Goal: Entertainment & Leisure: Consume media (video, audio)

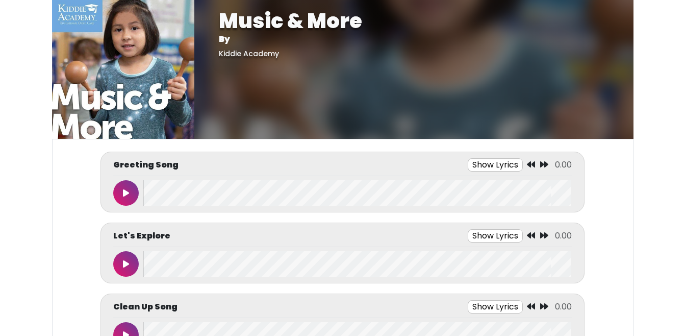
scroll to position [297, 0]
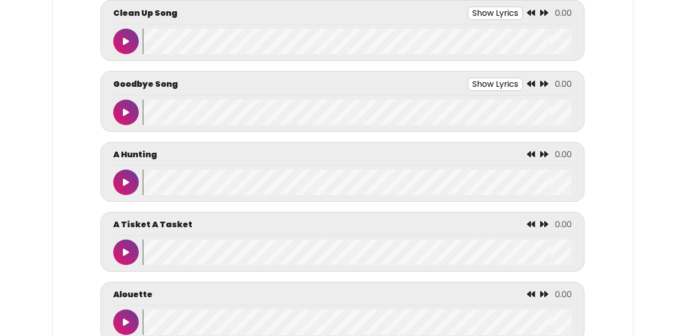
click at [130, 179] on button at bounding box center [126, 182] width 26 height 26
click at [132, 248] on button at bounding box center [126, 252] width 26 height 26
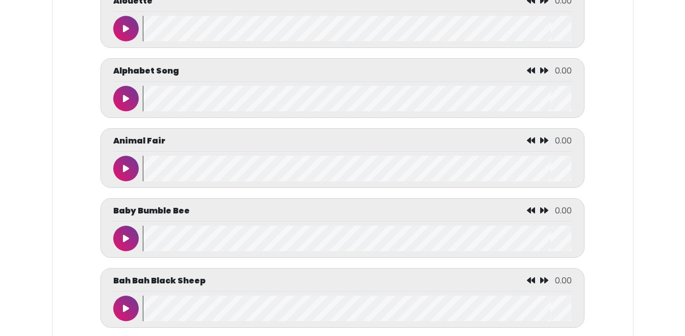
click at [133, 26] on button at bounding box center [126, 29] width 26 height 26
click at [129, 171] on icon at bounding box center [126, 168] width 6 height 8
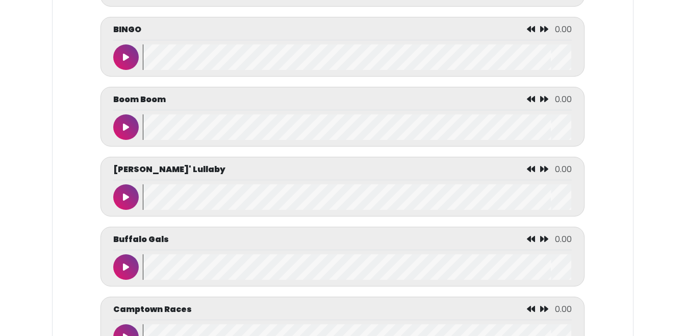
scroll to position [1141, 0]
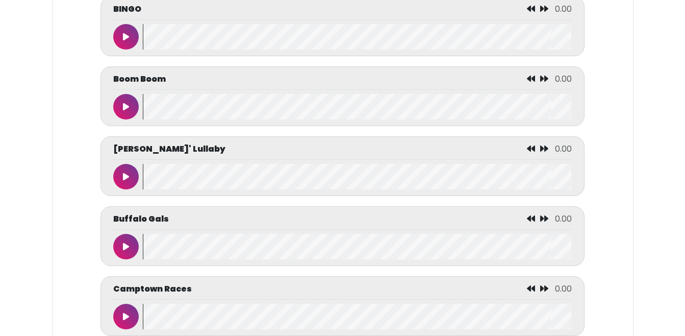
click at [123, 119] on button at bounding box center [126, 107] width 26 height 26
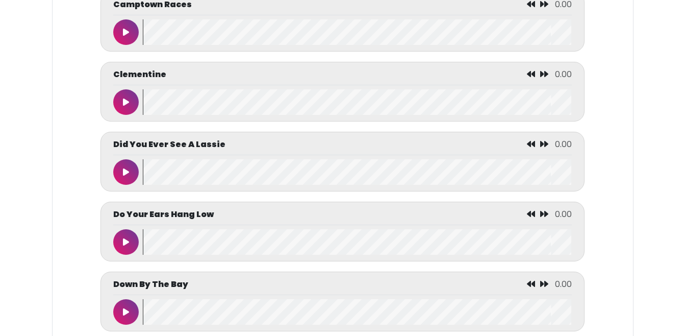
scroll to position [1427, 0]
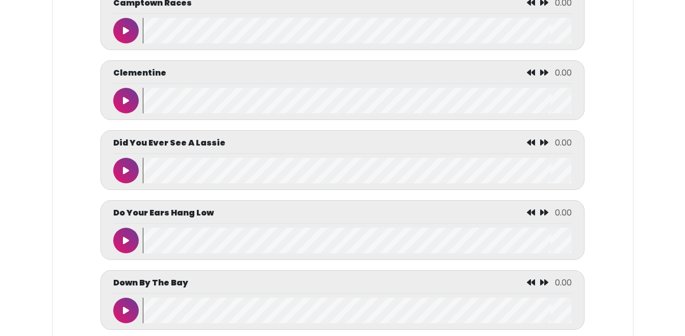
click at [126, 113] on button at bounding box center [126, 101] width 26 height 26
click at [135, 35] on button at bounding box center [126, 31] width 26 height 26
click at [125, 113] on button at bounding box center [126, 101] width 26 height 26
click at [126, 174] on icon at bounding box center [126, 170] width 6 height 8
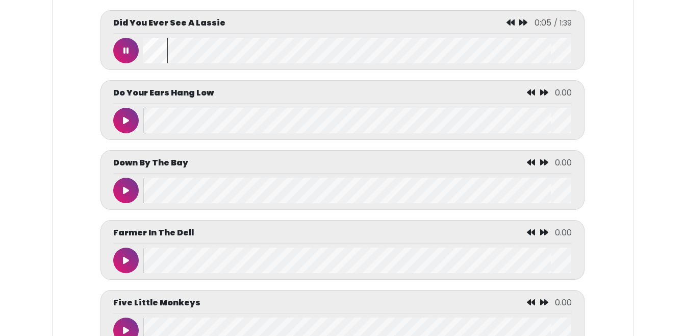
scroll to position [1549, 0]
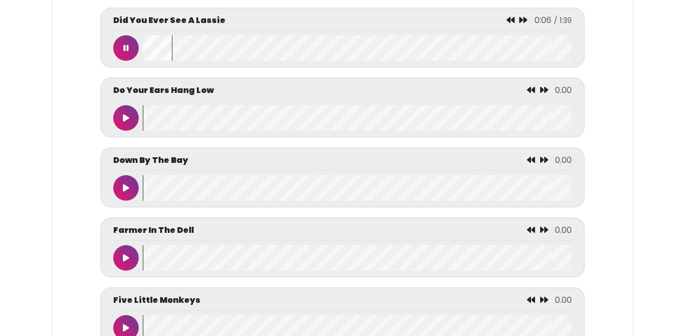
click at [114, 129] on button at bounding box center [126, 118] width 26 height 26
click at [135, 199] on button at bounding box center [126, 188] width 26 height 26
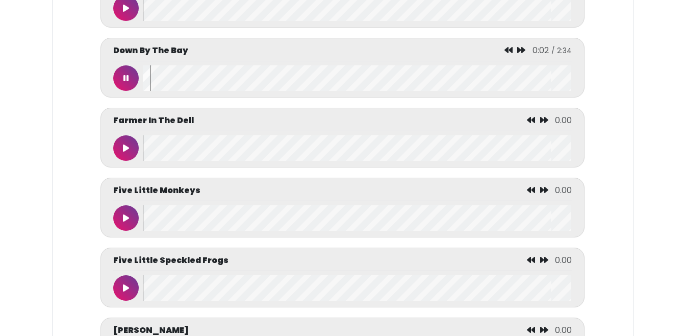
scroll to position [1671, 0]
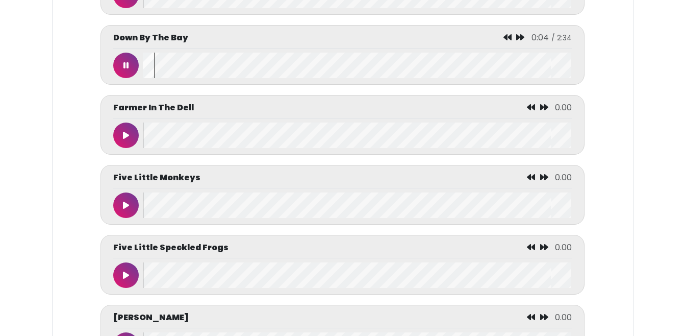
click at [131, 148] on button at bounding box center [126, 135] width 26 height 26
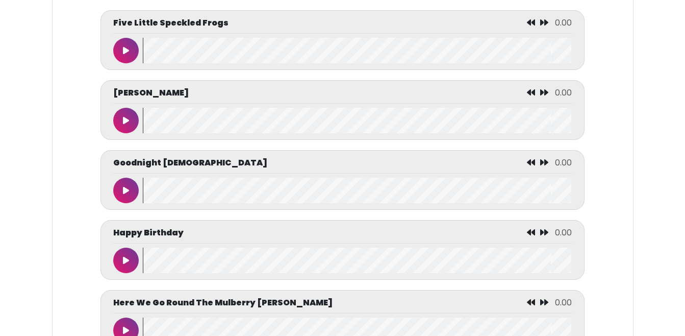
scroll to position [1916, 0]
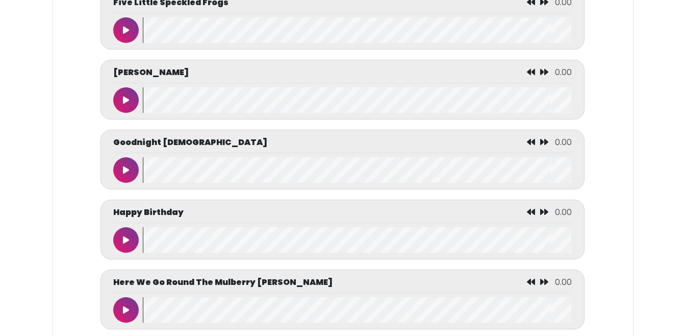
click at [123, 104] on icon at bounding box center [126, 100] width 6 height 8
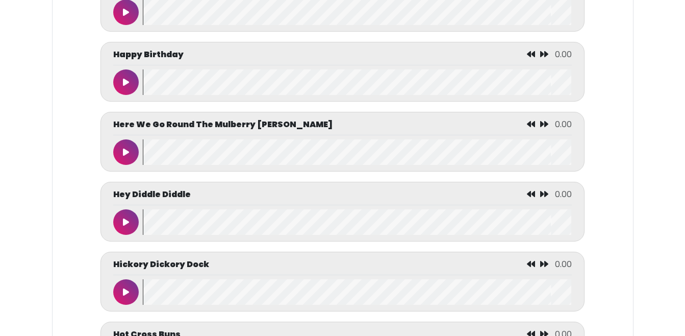
scroll to position [2141, 0]
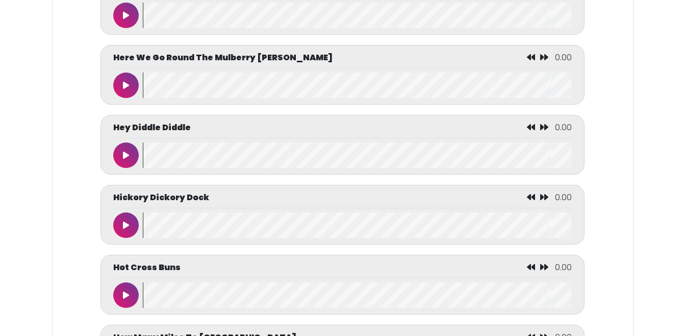
click at [115, 88] on div at bounding box center [128, 85] width 30 height 26
click at [125, 89] on icon at bounding box center [126, 85] width 6 height 8
click at [136, 238] on button at bounding box center [126, 225] width 26 height 26
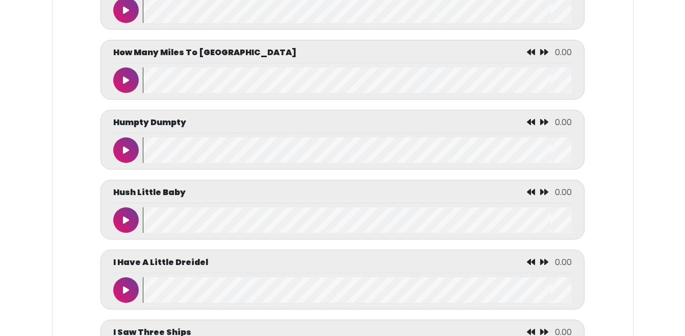
scroll to position [2447, 0]
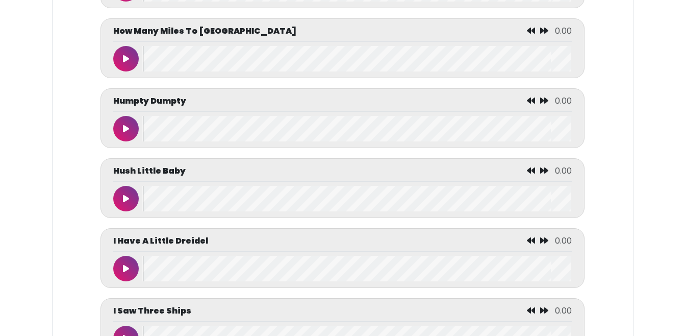
click at [118, 71] on button at bounding box center [126, 59] width 26 height 26
click at [119, 71] on button at bounding box center [126, 59] width 26 height 26
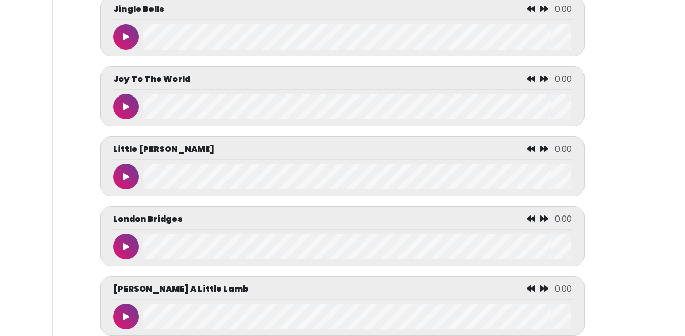
scroll to position [3099, 0]
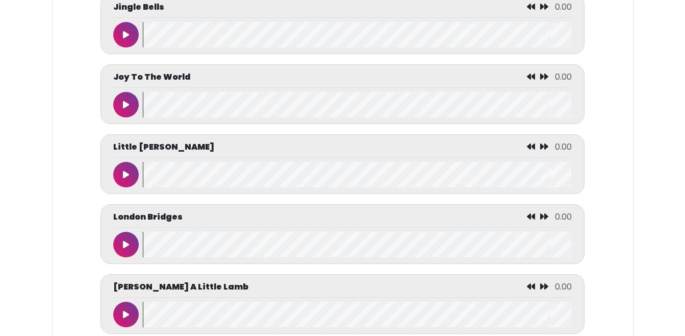
click at [128, 117] on button at bounding box center [126, 105] width 26 height 26
click at [128, 187] on button at bounding box center [126, 175] width 26 height 26
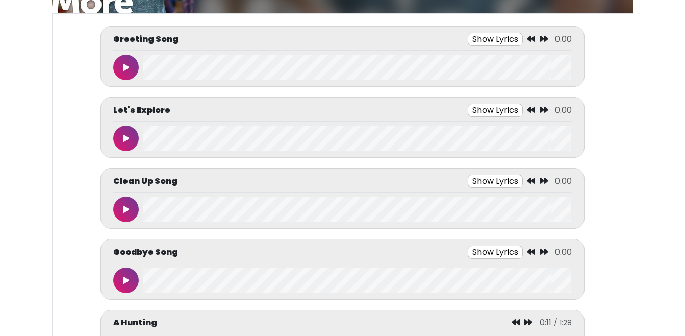
scroll to position [0, 0]
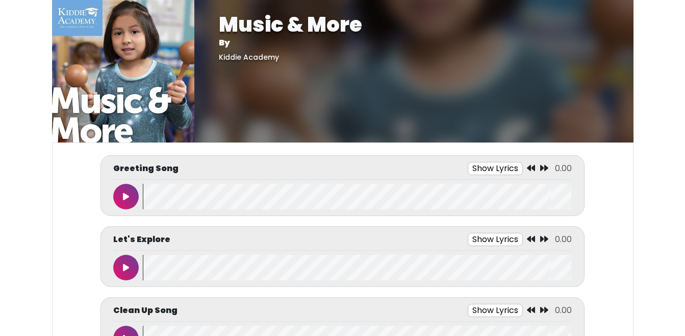
click at [125, 196] on icon at bounding box center [126, 196] width 6 height 8
click at [499, 167] on button "Show Lyrics" at bounding box center [479, 168] width 55 height 13
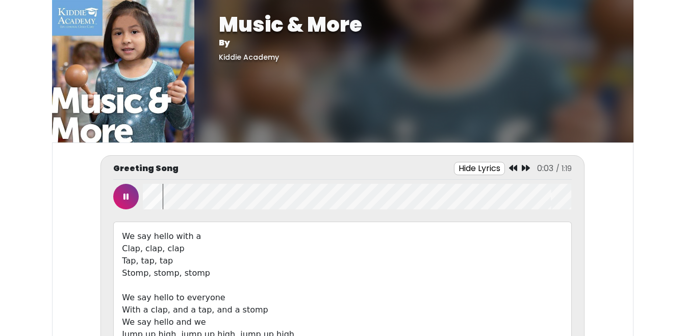
click at [29, 221] on body "Music & More By [GEOGRAPHIC_DATA] Music & More By [GEOGRAPHIC_DATA]" at bounding box center [342, 168] width 685 height 336
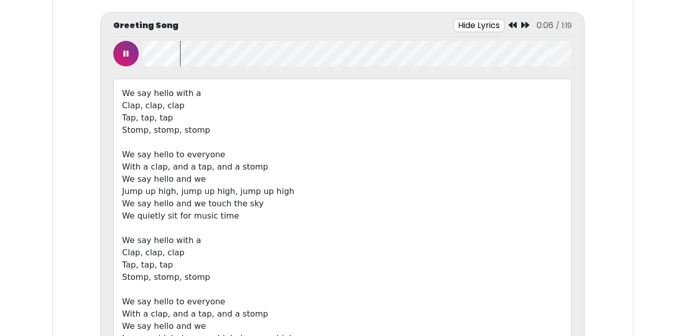
scroll to position [163, 0]
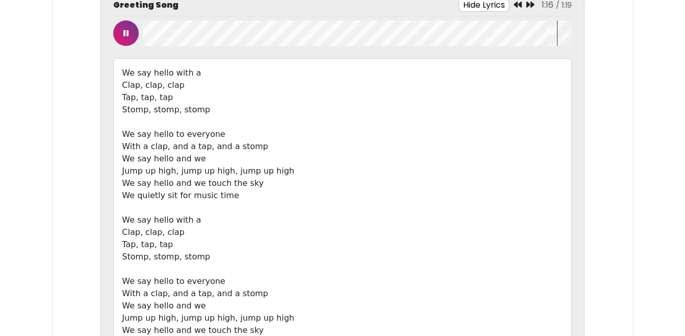
click at [678, 172] on html "Music & More By [GEOGRAPHIC_DATA] Music & More By [GEOGRAPHIC_DATA]" at bounding box center [342, 5] width 685 height 336
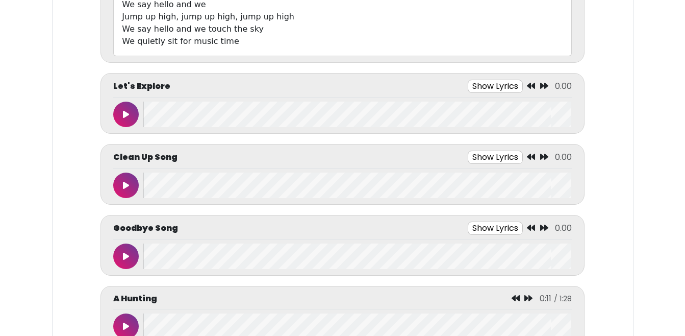
scroll to position [490, 0]
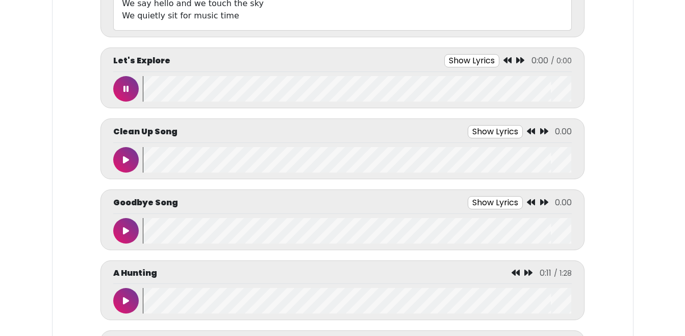
click at [135, 90] on button at bounding box center [126, 89] width 26 height 26
click at [474, 69] on div "Let's Explore Show Lyrics 0:00 / 0:45" at bounding box center [342, 63] width 458 height 18
click at [119, 80] on button at bounding box center [126, 89] width 26 height 26
click at [459, 58] on button "Show Lyrics" at bounding box center [474, 60] width 55 height 13
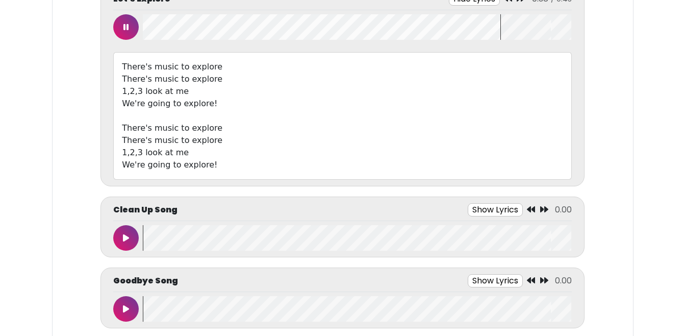
scroll to position [551, 0]
click at [126, 34] on button at bounding box center [126, 28] width 26 height 26
click at [133, 244] on button at bounding box center [126, 238] width 26 height 26
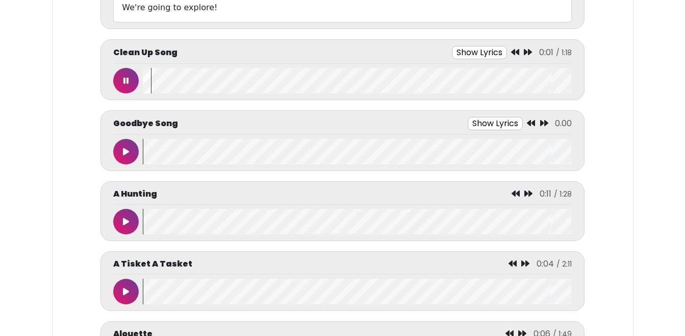
scroll to position [734, 0]
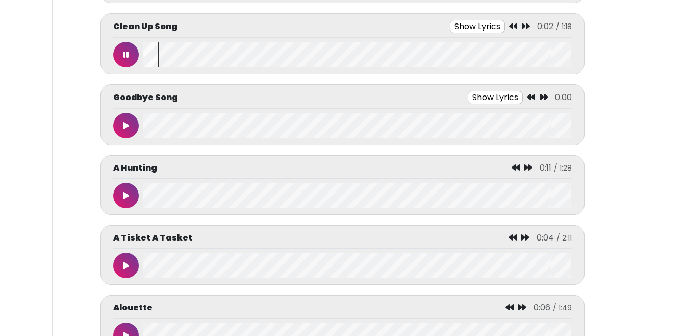
click at [486, 19] on div "Clean Up Song Show Lyrics 0:02 / 1:18" at bounding box center [342, 43] width 484 height 61
click at [486, 24] on button "Show Lyrics" at bounding box center [477, 26] width 55 height 13
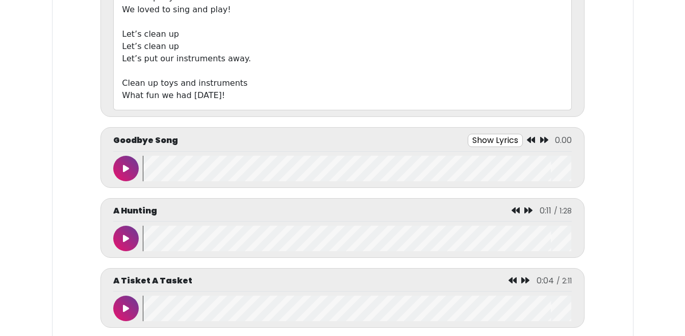
scroll to position [1081, 0]
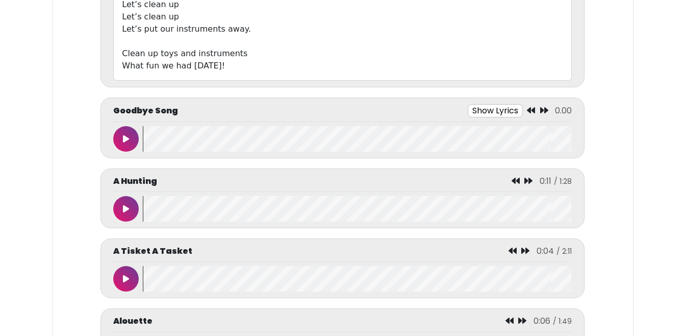
click at [128, 151] on div "Goodbye Song Show Lyrics 0.00 Songs were sung" at bounding box center [342, 127] width 484 height 61
click at [130, 143] on button at bounding box center [126, 139] width 26 height 26
click at [472, 107] on button "Show Lyrics" at bounding box center [471, 110] width 55 height 13
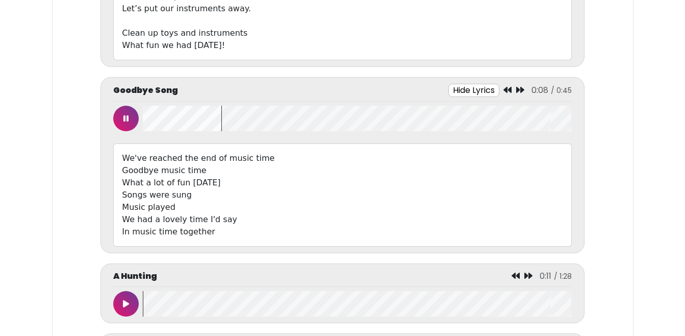
scroll to position [1122, 0]
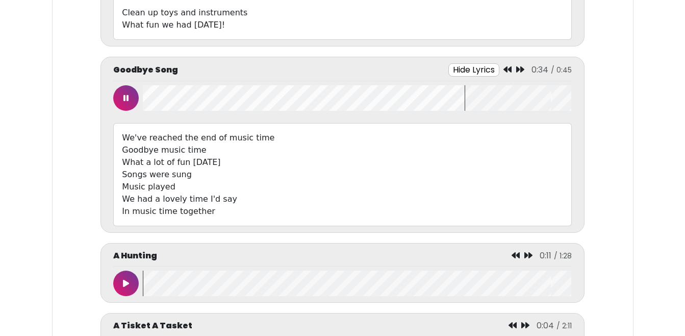
click at [128, 92] on button at bounding box center [126, 98] width 26 height 26
click at [297, 106] on wave at bounding box center [357, 98] width 428 height 26
click at [511, 69] on icon at bounding box center [507, 69] width 8 height 8
click at [244, 107] on wave at bounding box center [357, 98] width 428 height 26
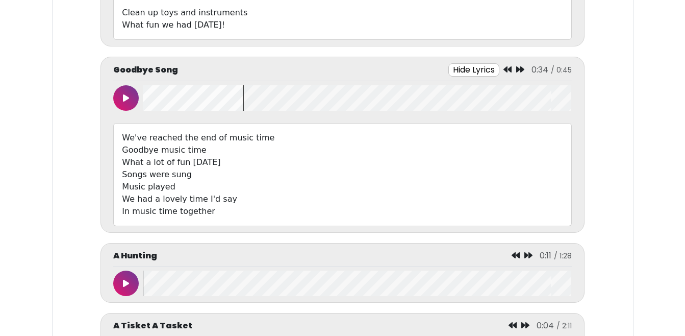
click at [524, 69] on icon at bounding box center [520, 69] width 8 height 8
click at [135, 93] on button at bounding box center [126, 98] width 26 height 26
click at [328, 93] on wave at bounding box center [357, 98] width 428 height 26
click at [266, 99] on wave at bounding box center [357, 98] width 428 height 26
click at [133, 97] on button at bounding box center [126, 98] width 26 height 26
